Goal: Transaction & Acquisition: Purchase product/service

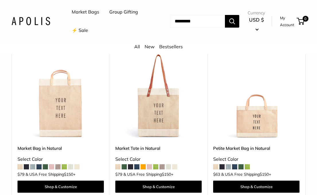
scroll to position [97, 0]
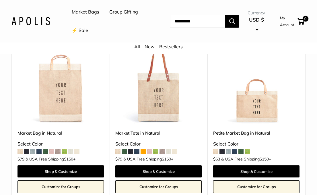
click at [228, 151] on span at bounding box center [228, 151] width 5 height 5
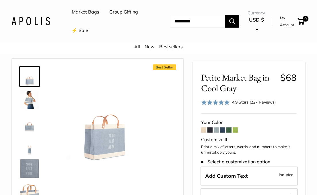
click at [223, 131] on span at bounding box center [222, 129] width 5 height 5
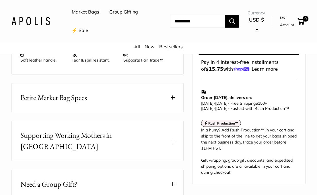
scroll to position [296, 0]
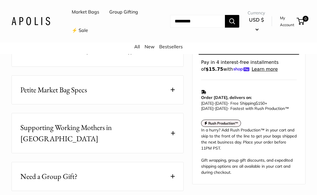
click at [277, 120] on div "Rush Production™" at bounding box center [249, 123] width 96 height 9
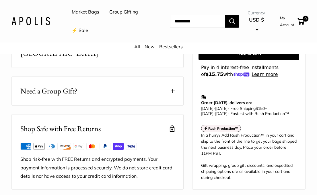
scroll to position [91, 0]
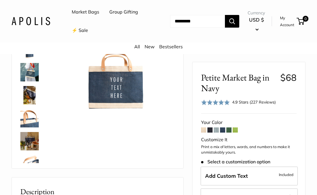
click at [30, 73] on img at bounding box center [29, 72] width 18 height 18
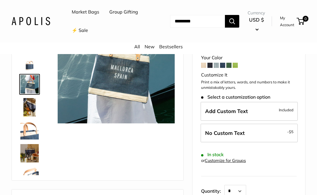
scroll to position [79, 0]
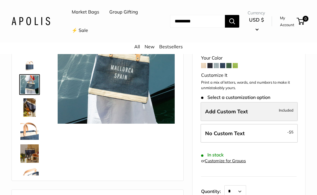
click at [251, 109] on label "Add Custom Text Included" at bounding box center [249, 111] width 97 height 19
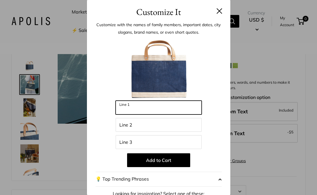
click at [165, 113] on input "Line 1" at bounding box center [159, 108] width 86 height 14
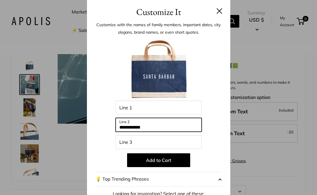
click at [156, 127] on input "**********" at bounding box center [159, 125] width 86 height 14
type input "**********"
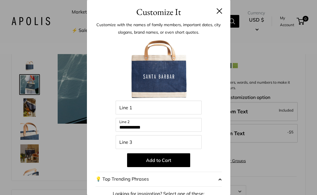
click at [215, 7] on h3 "Customize It" at bounding box center [159, 12] width 126 height 14
click at [219, 12] on button at bounding box center [220, 11] width 6 height 6
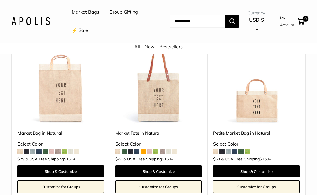
click at [39, 149] on span at bounding box center [38, 151] width 5 height 5
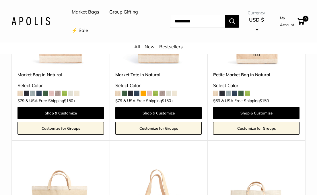
scroll to position [155, 0]
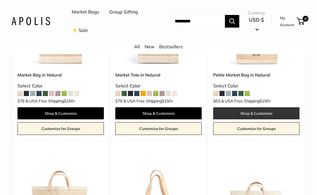
click at [254, 112] on link "Shop & Customize" at bounding box center [256, 113] width 86 height 12
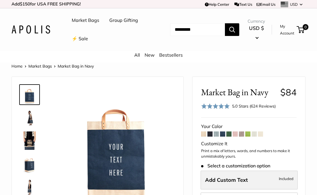
click at [246, 178] on span "Add Custom Text" at bounding box center [226, 179] width 43 height 7
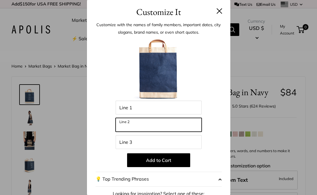
click at [153, 126] on input "Line 2" at bounding box center [159, 125] width 86 height 14
type input "**********"
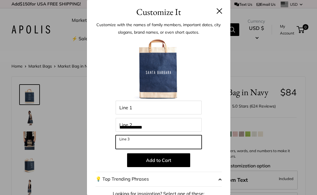
click at [132, 142] on input "Line 3" at bounding box center [159, 142] width 86 height 14
type input "**********"
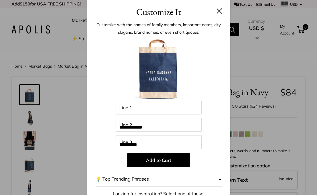
click at [224, 14] on header "Customize It" at bounding box center [159, 9] width 144 height 19
click at [142, 107] on input "Line 1" at bounding box center [159, 108] width 86 height 14
type input "*"
click at [217, 12] on button at bounding box center [220, 11] width 6 height 6
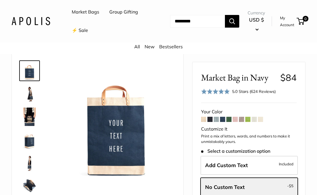
scroll to position [24, 0]
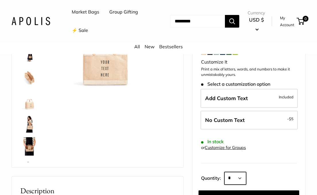
select select "*"
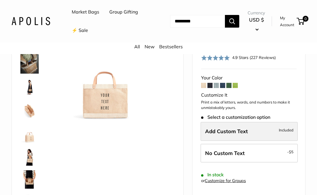
scroll to position [55, 0]
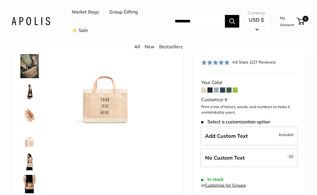
click at [210, 89] on span at bounding box center [210, 89] width 5 height 5
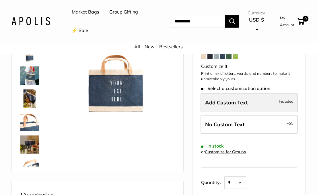
click at [225, 96] on label "Add Custom Text Included" at bounding box center [249, 102] width 97 height 19
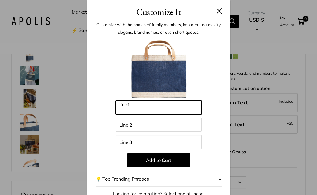
click at [156, 104] on input "Line 1" at bounding box center [159, 108] width 86 height 14
type input "*****"
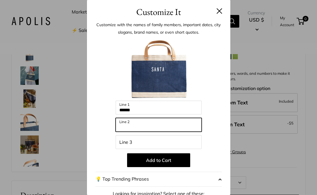
type input "*"
type input "*******"
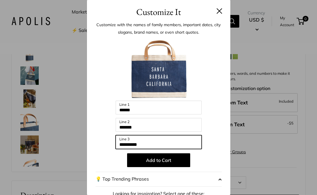
type input "**********"
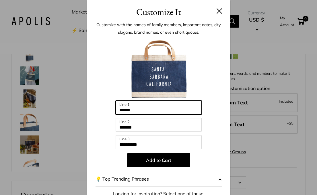
click at [145, 111] on input "*****" at bounding box center [159, 108] width 86 height 14
type input "**********"
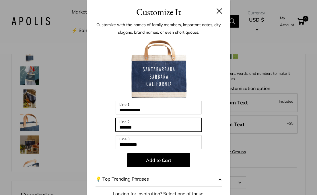
drag, startPoint x: 145, startPoint y: 127, endPoint x: 105, endPoint y: 127, distance: 39.9
click at [105, 127] on div "**********" at bounding box center [159, 154] width 126 height 234
type input "*"
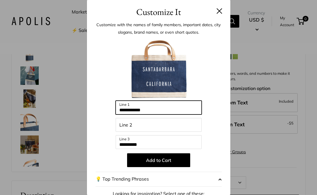
click at [136, 109] on input "**********" at bounding box center [159, 108] width 86 height 14
drag, startPoint x: 166, startPoint y: 107, endPoint x: 136, endPoint y: 109, distance: 30.8
click at [136, 109] on input "**********" at bounding box center [159, 108] width 86 height 14
type input "*****"
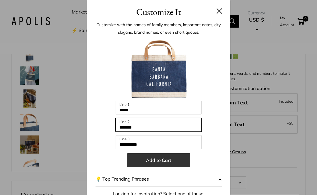
type input "*******"
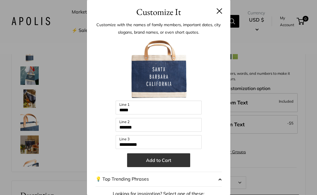
click at [183, 161] on button "Add to Cart" at bounding box center [158, 160] width 63 height 14
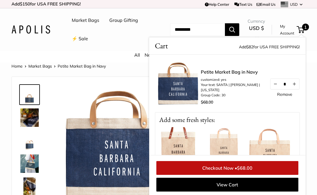
click at [32, 164] on img at bounding box center [29, 163] width 18 height 18
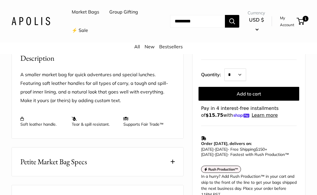
scroll to position [212, 0]
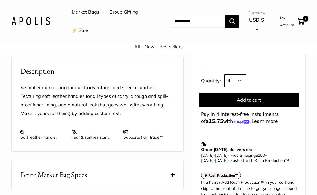
select select "*"
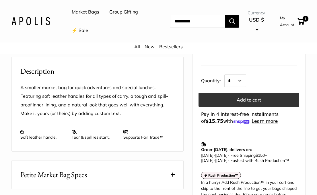
click at [244, 97] on button "Add to cart" at bounding box center [249, 100] width 101 height 14
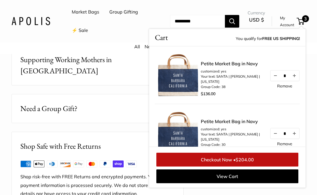
scroll to position [365, 0]
click at [290, 144] on link "Remove" at bounding box center [284, 144] width 15 height 4
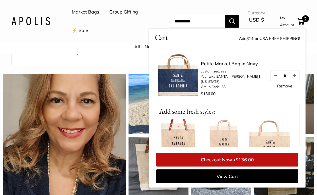
scroll to position [586, 0]
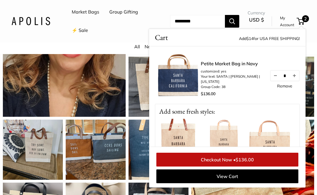
click at [126, 45] on div "All New Bestsellers" at bounding box center [158, 48] width 317 height 11
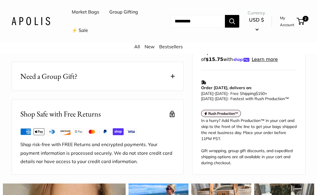
scroll to position [379, 0]
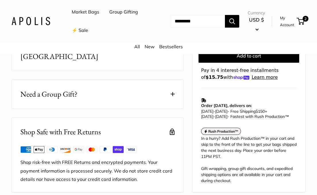
click at [47, 19] on img at bounding box center [30, 21] width 39 height 8
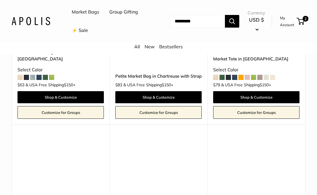
scroll to position [1568, 0]
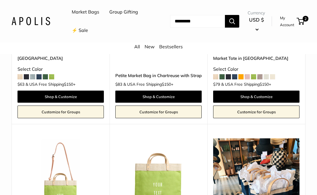
click at [257, 30] on button "USD $" at bounding box center [257, 24] width 18 height 18
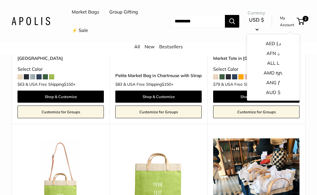
click at [202, 24] on input "Search..." at bounding box center [197, 21] width 55 height 13
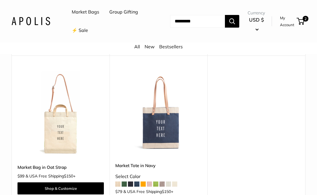
scroll to position [2688, 0]
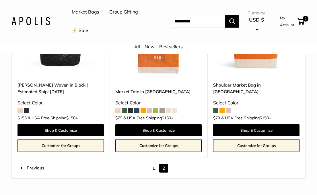
scroll to position [504, 0]
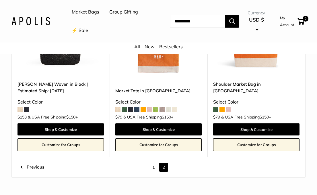
click at [156, 166] on link "1" at bounding box center [153, 167] width 9 height 9
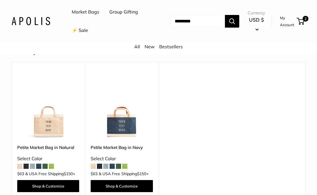
scroll to position [2731, 0]
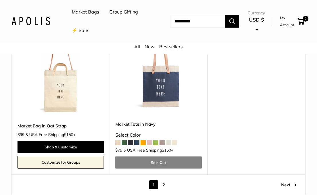
click at [162, 180] on link "2" at bounding box center [163, 184] width 9 height 9
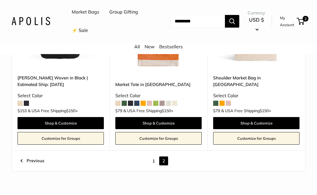
scroll to position [509, 0]
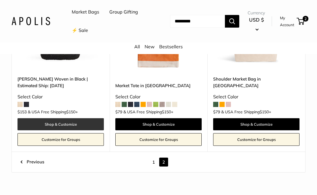
click at [63, 125] on link "Shop & Customize" at bounding box center [61, 124] width 86 height 12
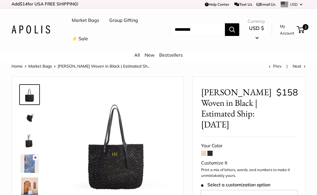
click at [30, 116] on img at bounding box center [29, 117] width 18 height 18
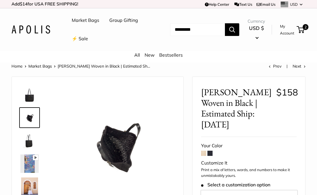
click at [32, 143] on img at bounding box center [29, 140] width 18 height 18
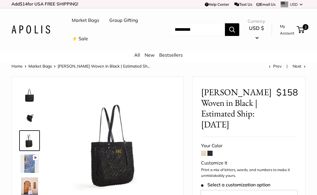
click at [32, 165] on img at bounding box center [29, 163] width 18 height 18
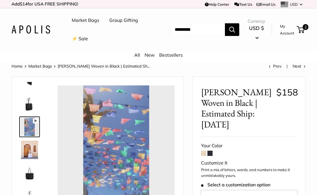
click at [29, 154] on img at bounding box center [29, 149] width 18 height 18
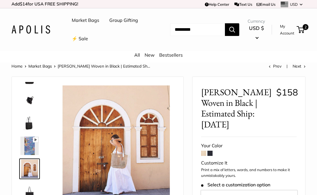
type input "*****"
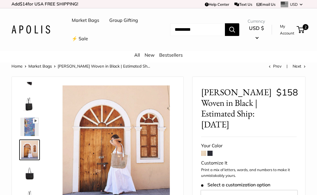
scroll to position [37, 0]
click at [30, 173] on img at bounding box center [29, 172] width 18 height 18
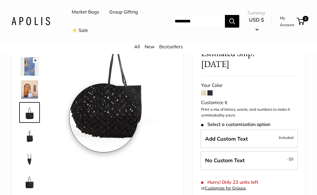
scroll to position [62, 0]
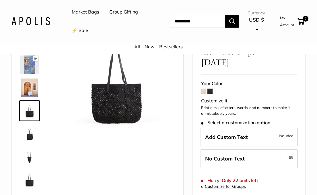
click at [28, 181] on img at bounding box center [29, 179] width 18 height 18
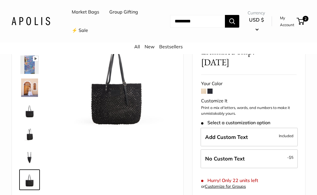
click at [30, 166] on div at bounding box center [32, 106] width 28 height 172
click at [30, 161] on img at bounding box center [29, 156] width 18 height 18
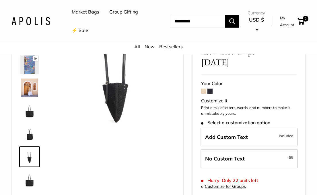
click at [30, 134] on img at bounding box center [29, 133] width 18 height 18
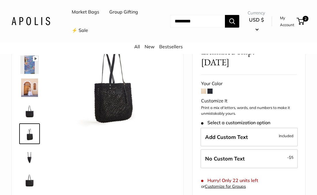
click at [30, 124] on img at bounding box center [29, 133] width 18 height 18
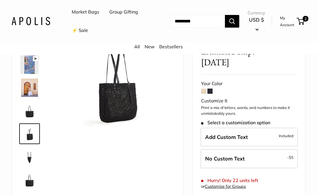
click at [30, 112] on img at bounding box center [29, 110] width 18 height 18
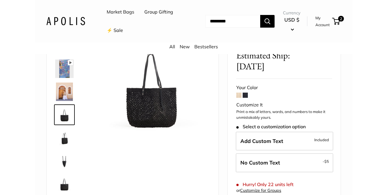
scroll to position [54, 0]
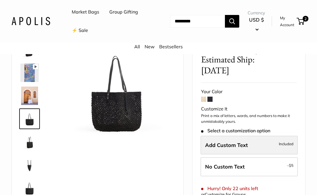
click at [247, 139] on label "Add Custom Text Included" at bounding box center [249, 145] width 97 height 19
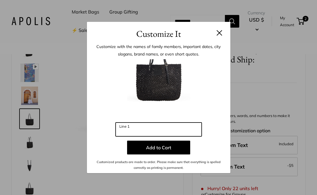
click at [134, 128] on input "Line 1" at bounding box center [159, 129] width 86 height 14
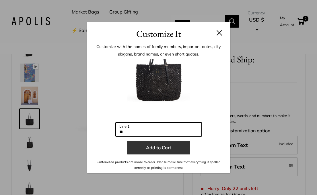
type input "**"
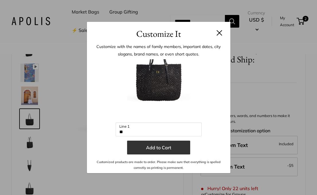
click at [172, 147] on button "Add to Cart" at bounding box center [158, 147] width 63 height 14
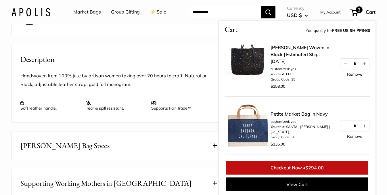
scroll to position [196, 0]
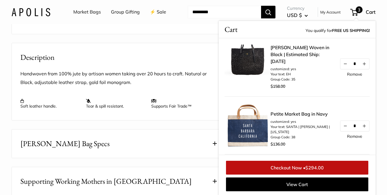
type input "*"
